Goal: Browse casually

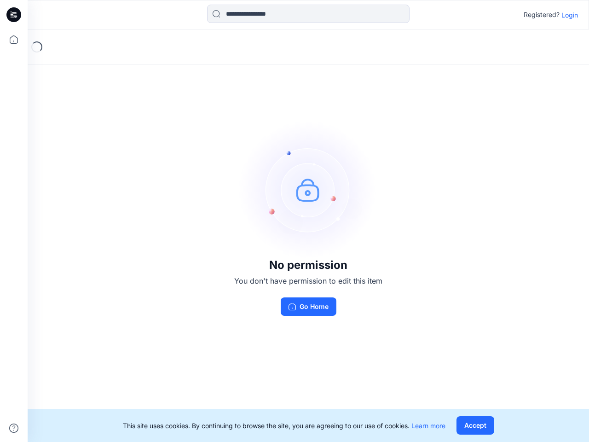
click at [294, 221] on img at bounding box center [308, 190] width 138 height 138
click at [14, 15] on icon at bounding box center [15, 15] width 4 height 0
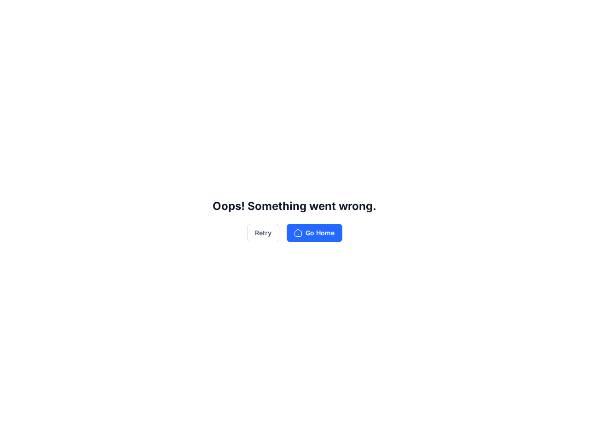
click at [14, 40] on div "Oops! Something went wrong. Retry Go Home" at bounding box center [294, 221] width 589 height 442
click at [14, 428] on div "Oops! Something went wrong. Retry Go Home" at bounding box center [294, 221] width 589 height 442
click at [308, 14] on div "Oops! Something went wrong. Retry Go Home" at bounding box center [294, 221] width 589 height 442
click at [569, 15] on div "Oops! Something went wrong. Retry Go Home" at bounding box center [294, 221] width 589 height 442
click at [475, 425] on div "Oops! Something went wrong. Retry Go Home" at bounding box center [294, 221] width 589 height 442
